Goal: Book appointment/travel/reservation

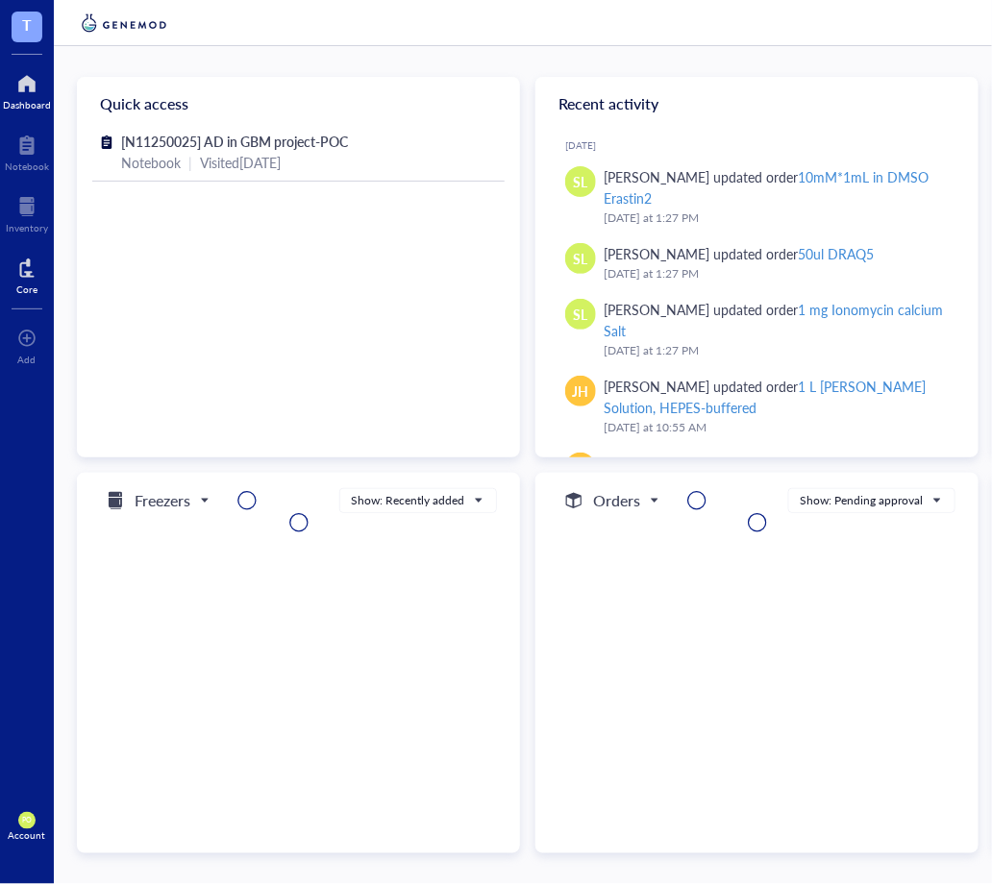
click at [28, 284] on div "Core" at bounding box center [26, 290] width 21 height 12
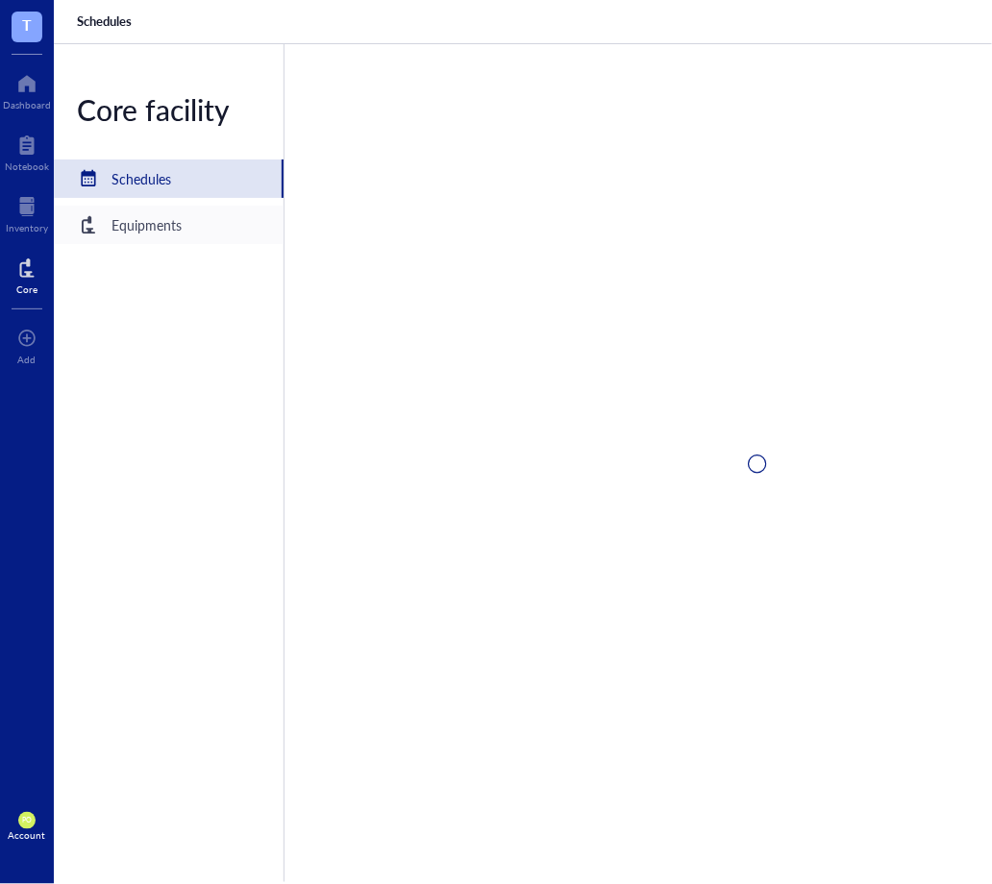
click at [120, 220] on div "Equipments" at bounding box center [146, 224] width 70 height 21
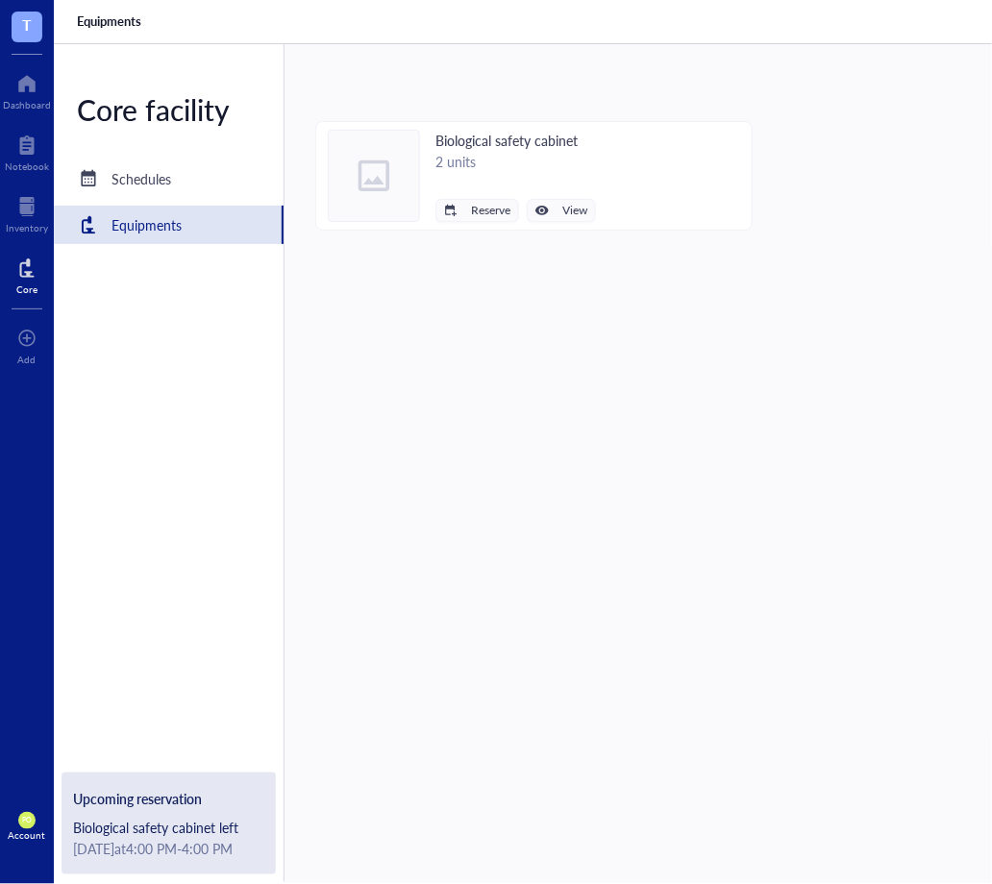
click at [106, 195] on div "Core facility Schedules Equipments Upcoming reservation Biological safety cabin…" at bounding box center [169, 463] width 231 height 838
click at [120, 171] on div "Schedules" at bounding box center [141, 178] width 60 height 21
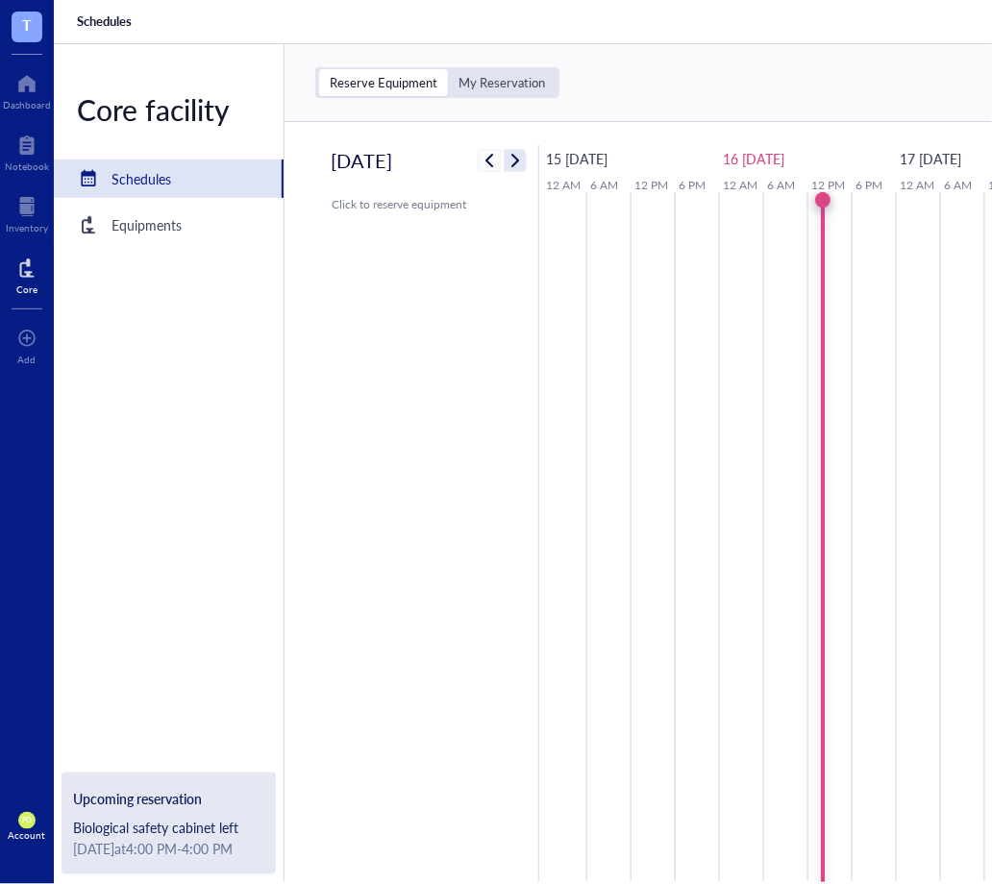
scroll to position [0, 44]
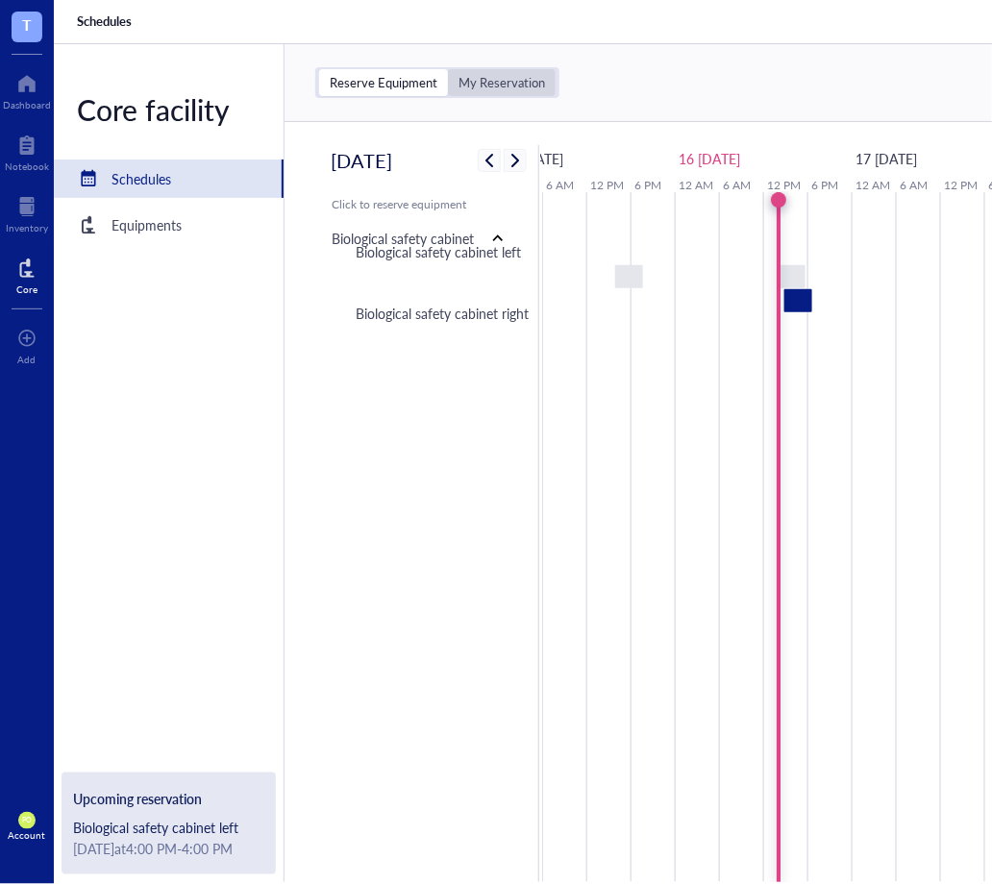
click at [506, 74] on div "My Reservation" at bounding box center [501, 82] width 87 height 17
click at [448, 69] on input "My Reservation" at bounding box center [448, 69] width 0 height 0
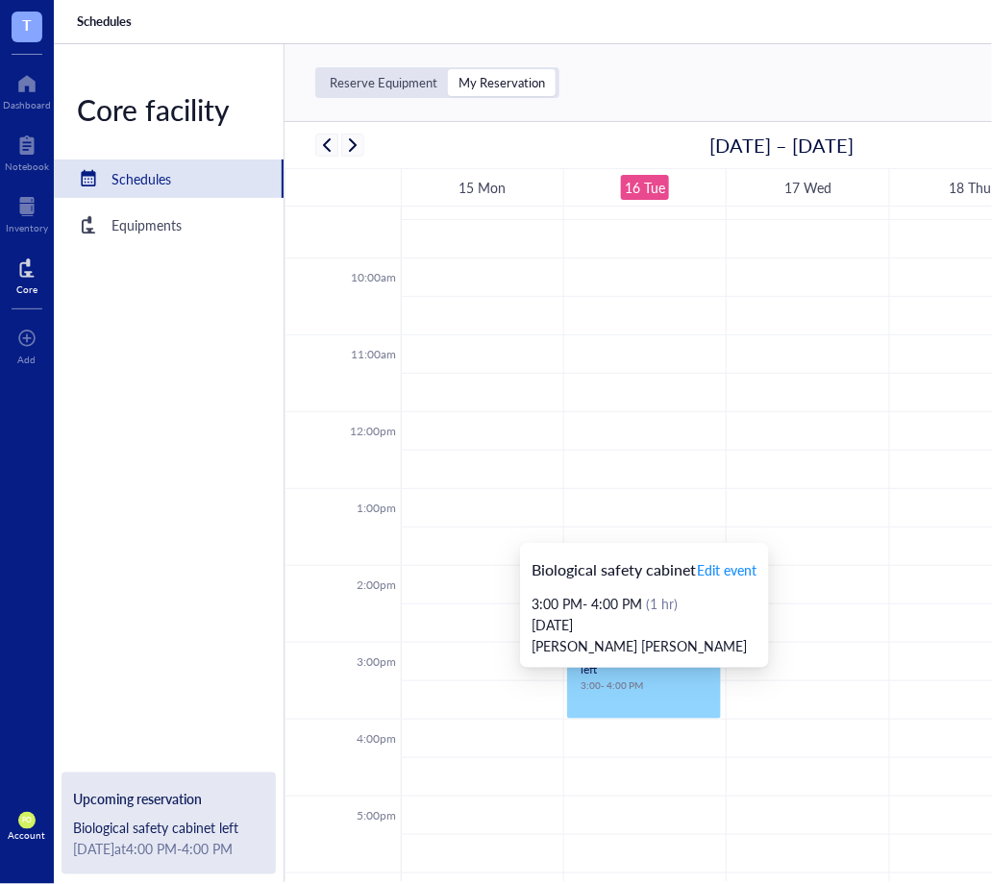
scroll to position [677, 0]
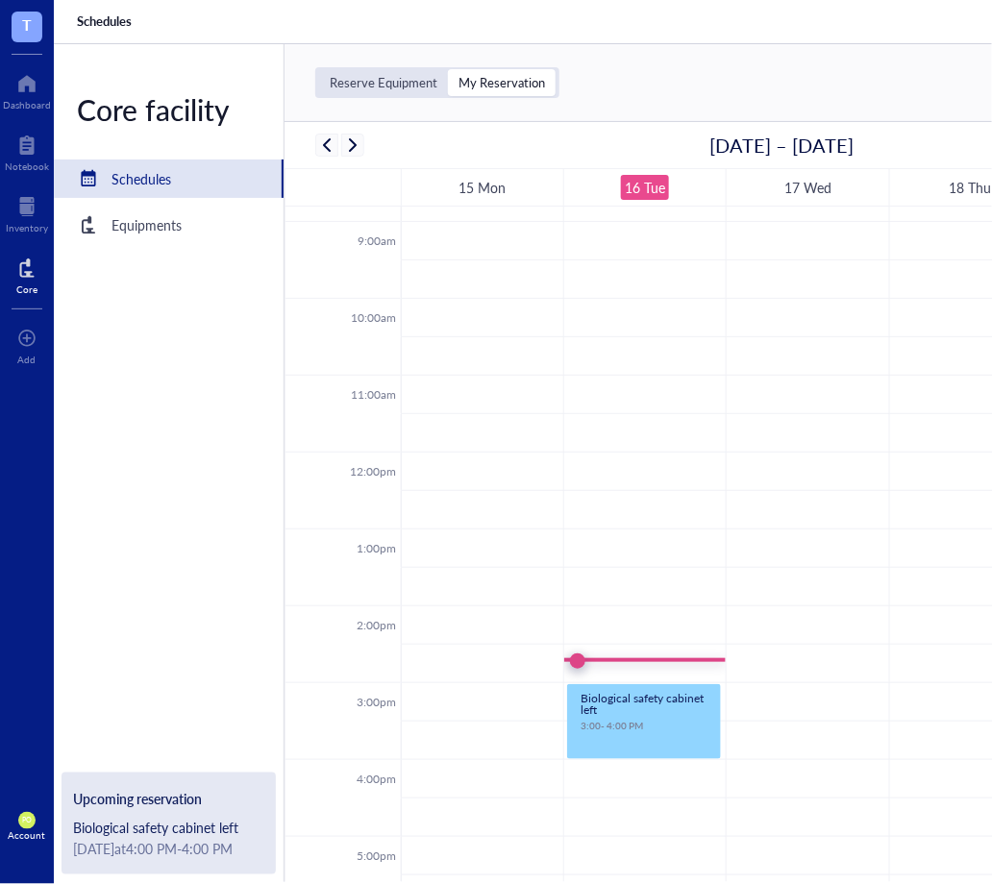
click at [365, 91] on div "Reserve Equipment My Reservation" at bounding box center [437, 82] width 244 height 31
click at [374, 74] on div "Reserve Equipment" at bounding box center [384, 82] width 108 height 17
click at [319, 69] on input "Reserve Equipment" at bounding box center [319, 69] width 0 height 0
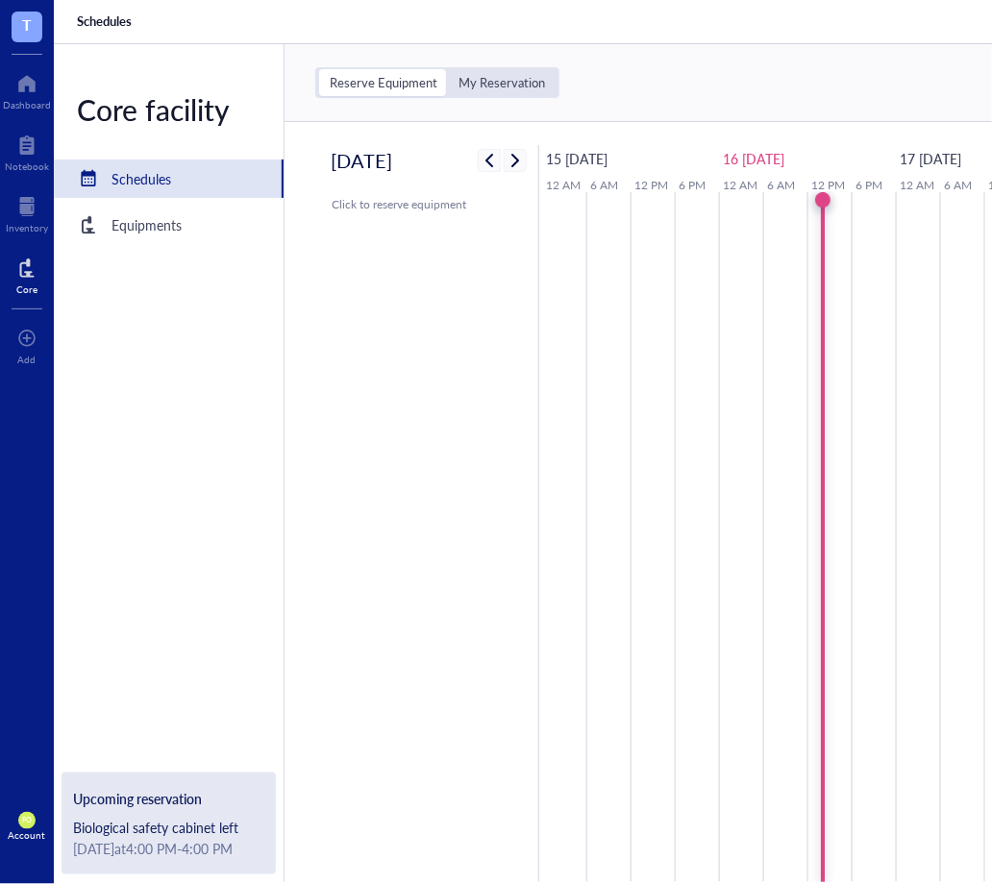
scroll to position [0, 44]
